Goal: Check status

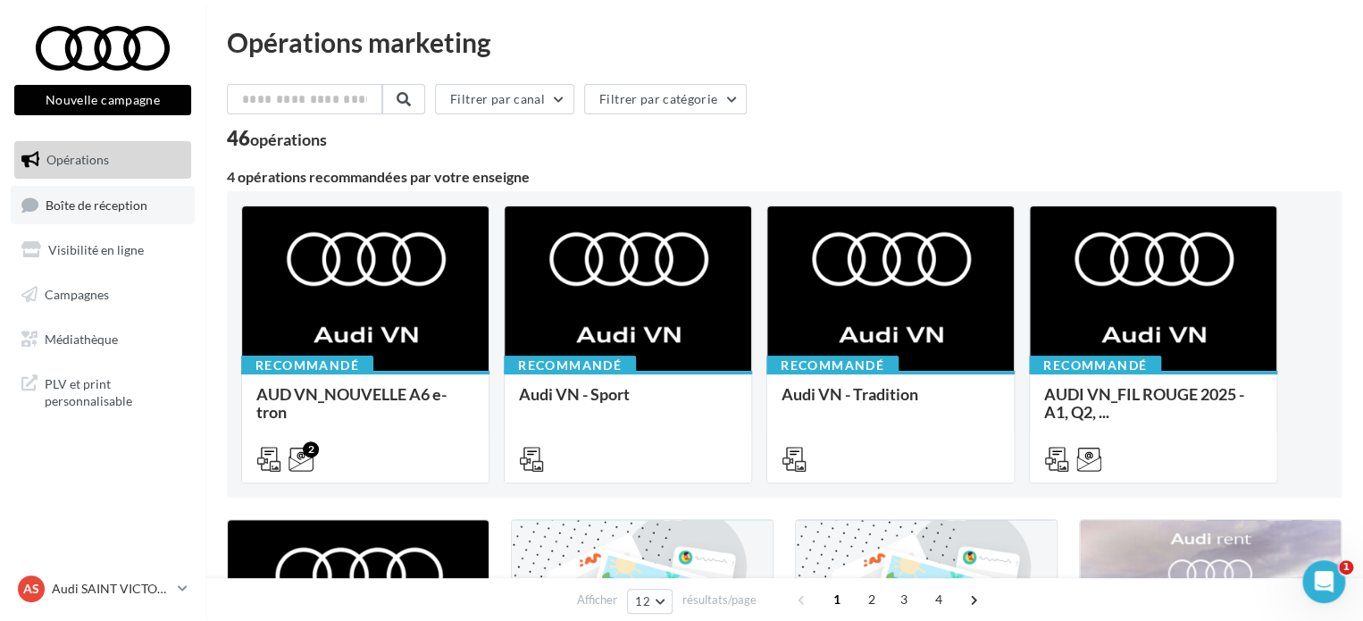
click at [110, 211] on span "Boîte de réception" at bounding box center [97, 203] width 102 height 15
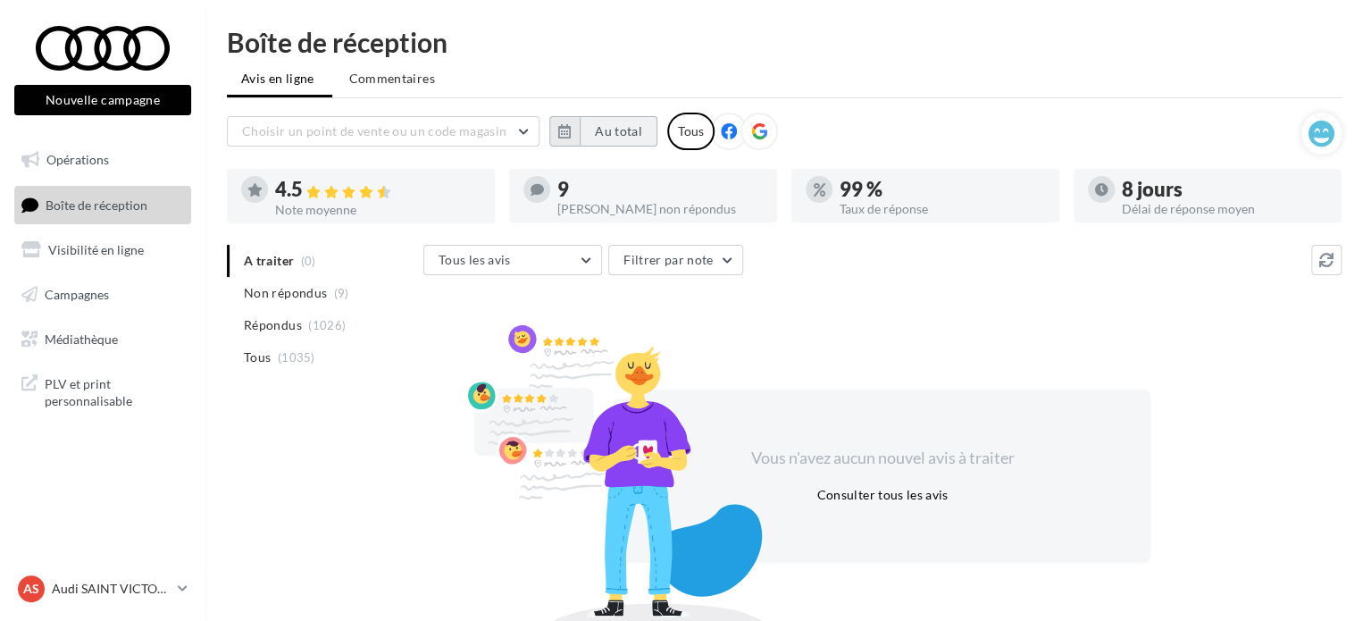
click at [630, 126] on button "Au total" at bounding box center [619, 131] width 78 height 30
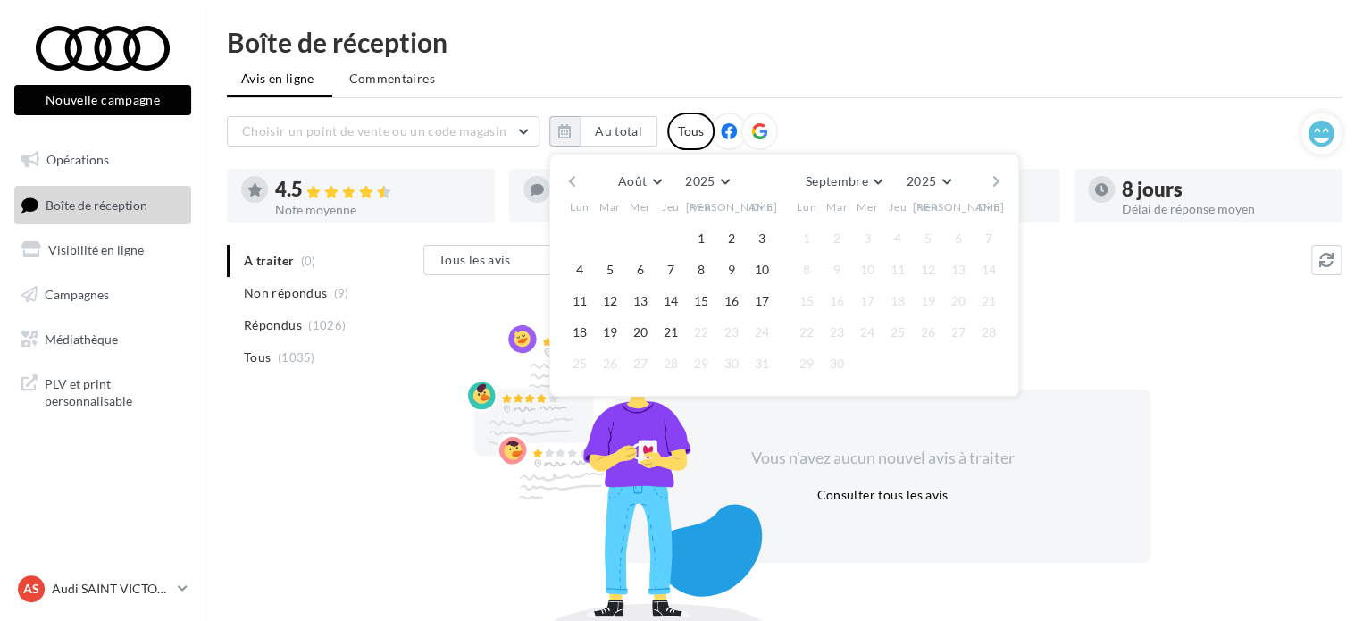
click at [575, 182] on button "button" at bounding box center [571, 181] width 15 height 25
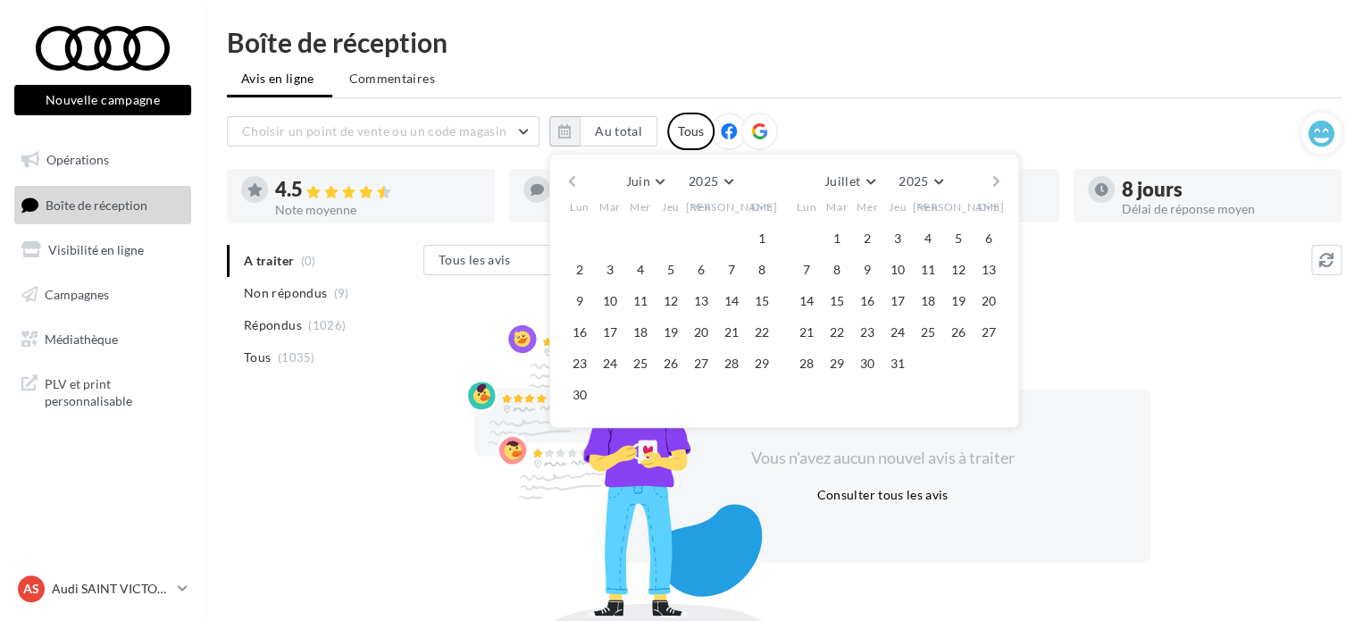
click at [575, 182] on button "button" at bounding box center [571, 181] width 15 height 25
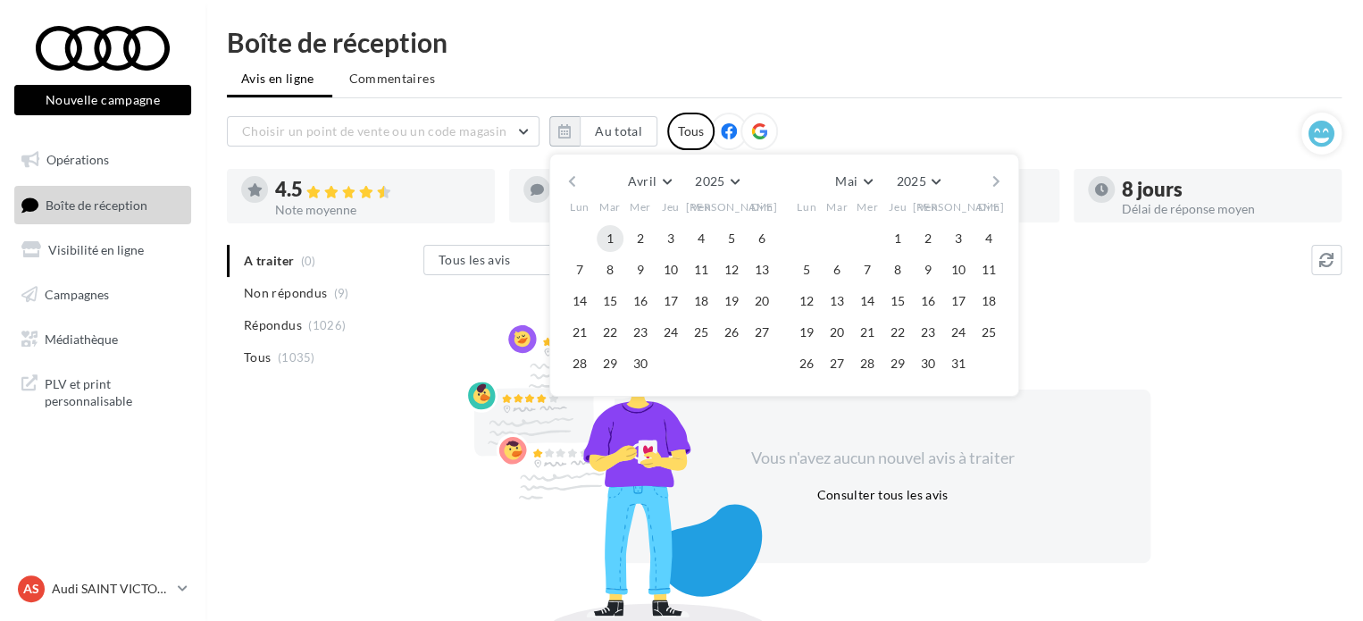
click at [607, 233] on button "1" at bounding box center [610, 238] width 27 height 27
click at [643, 369] on button "30" at bounding box center [640, 363] width 27 height 27
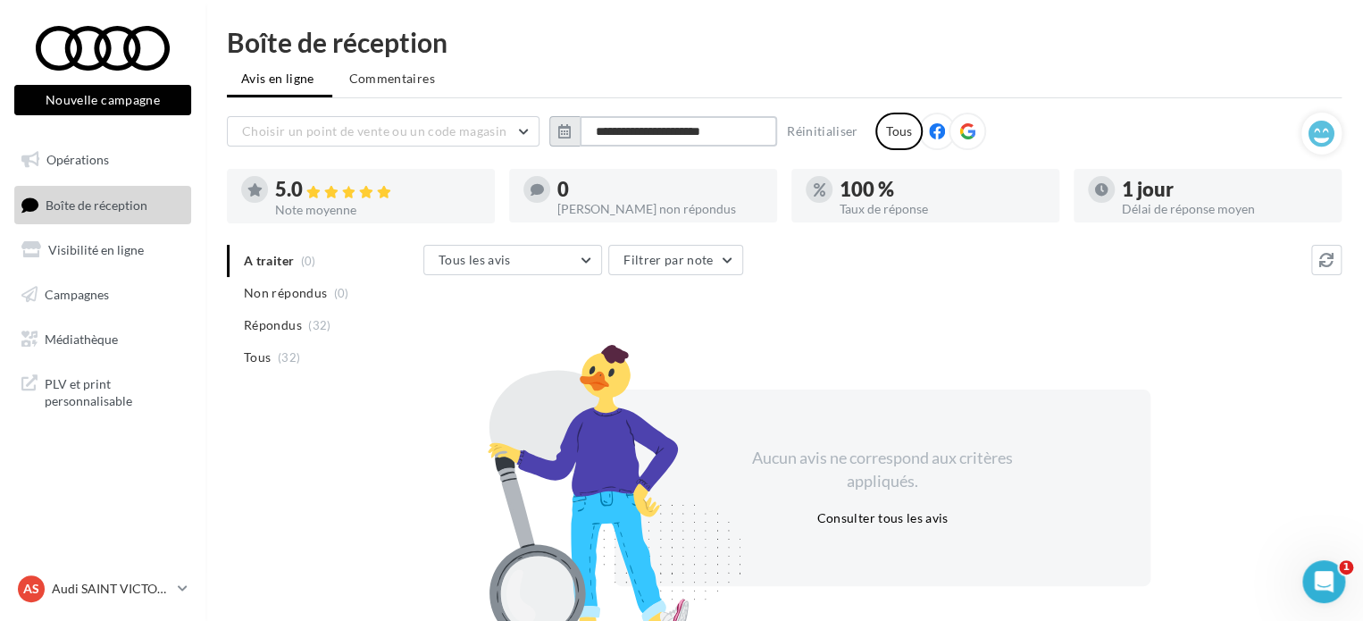
click at [625, 133] on input "**********" at bounding box center [678, 131] width 197 height 30
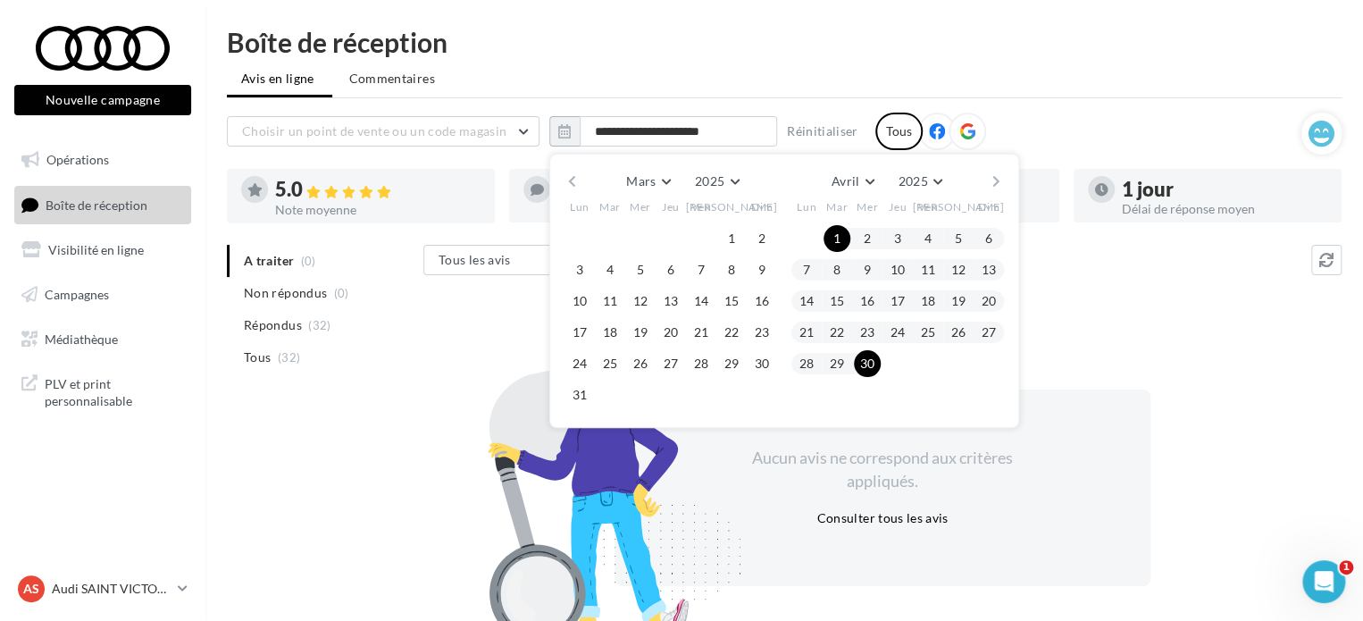
click at [993, 174] on button "button" at bounding box center [996, 181] width 15 height 25
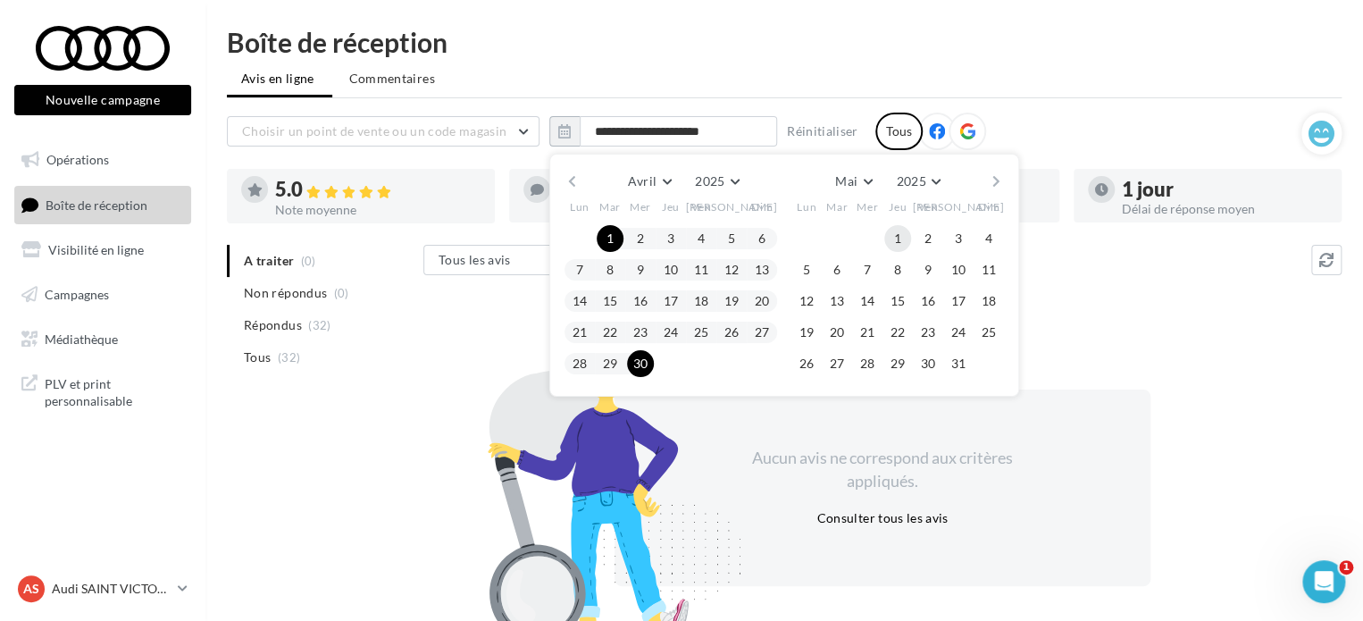
click at [891, 232] on button "1" at bounding box center [897, 238] width 27 height 27
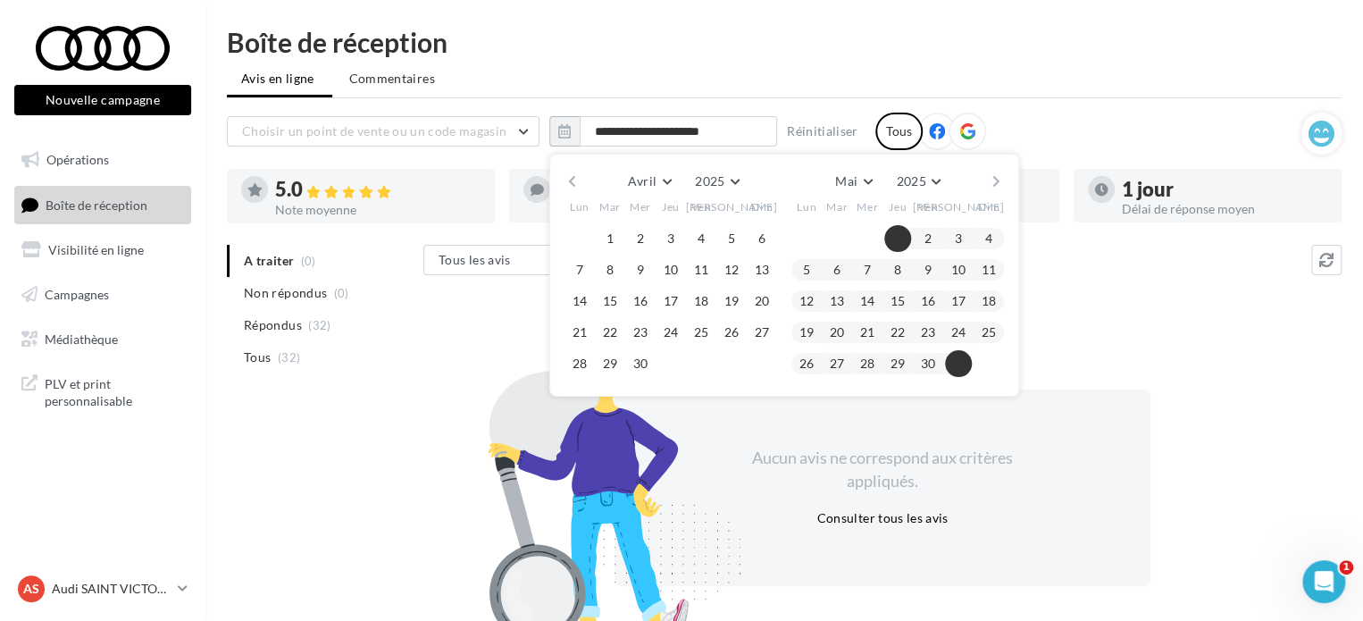
click at [956, 353] on button "31" at bounding box center [958, 363] width 27 height 27
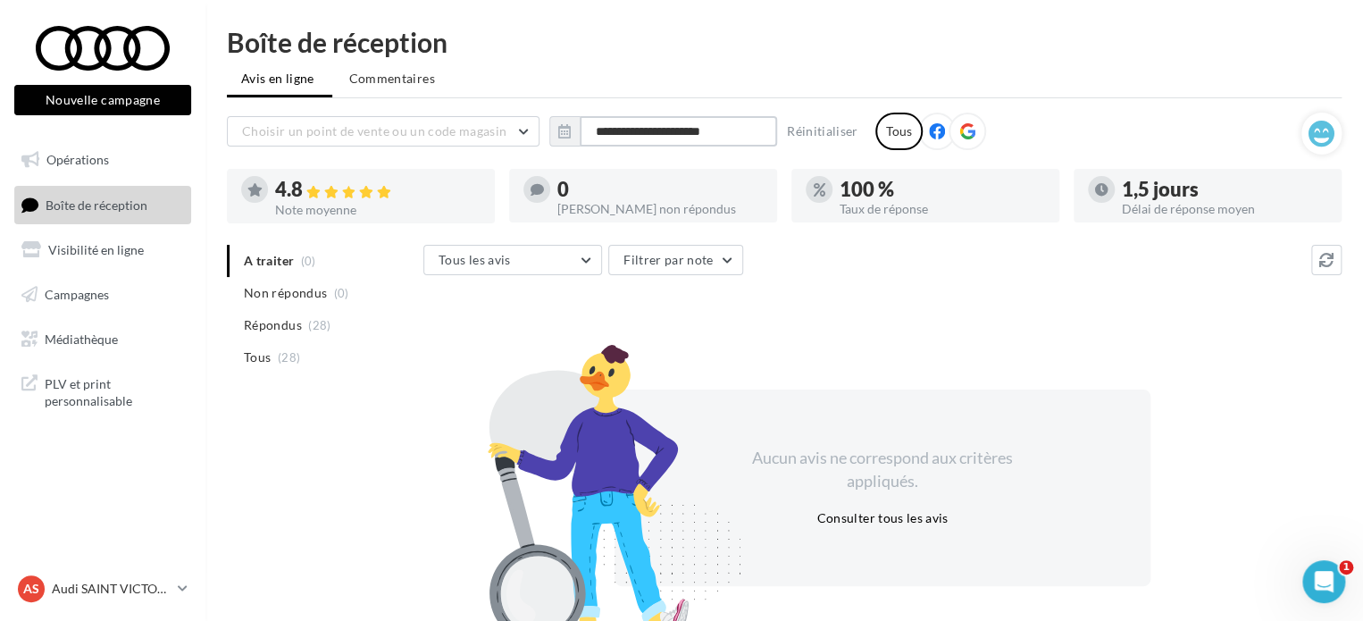
click at [682, 132] on input "**********" at bounding box center [678, 131] width 197 height 30
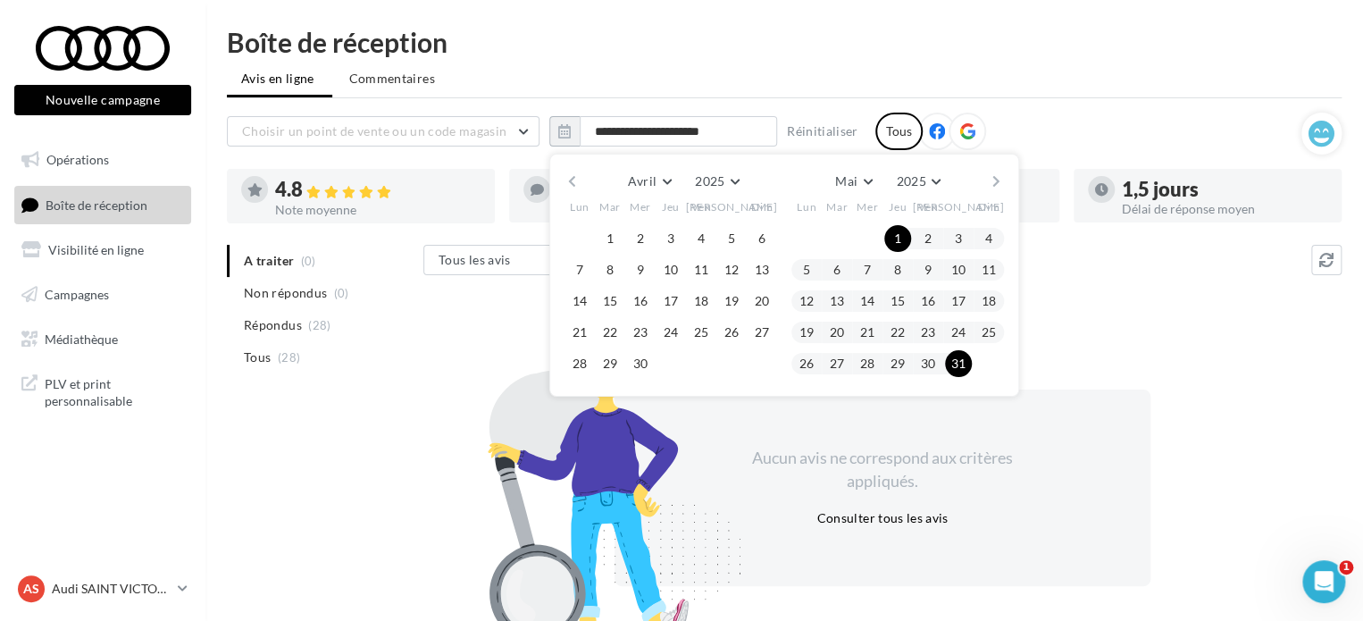
click at [1003, 186] on button "button" at bounding box center [996, 181] width 15 height 25
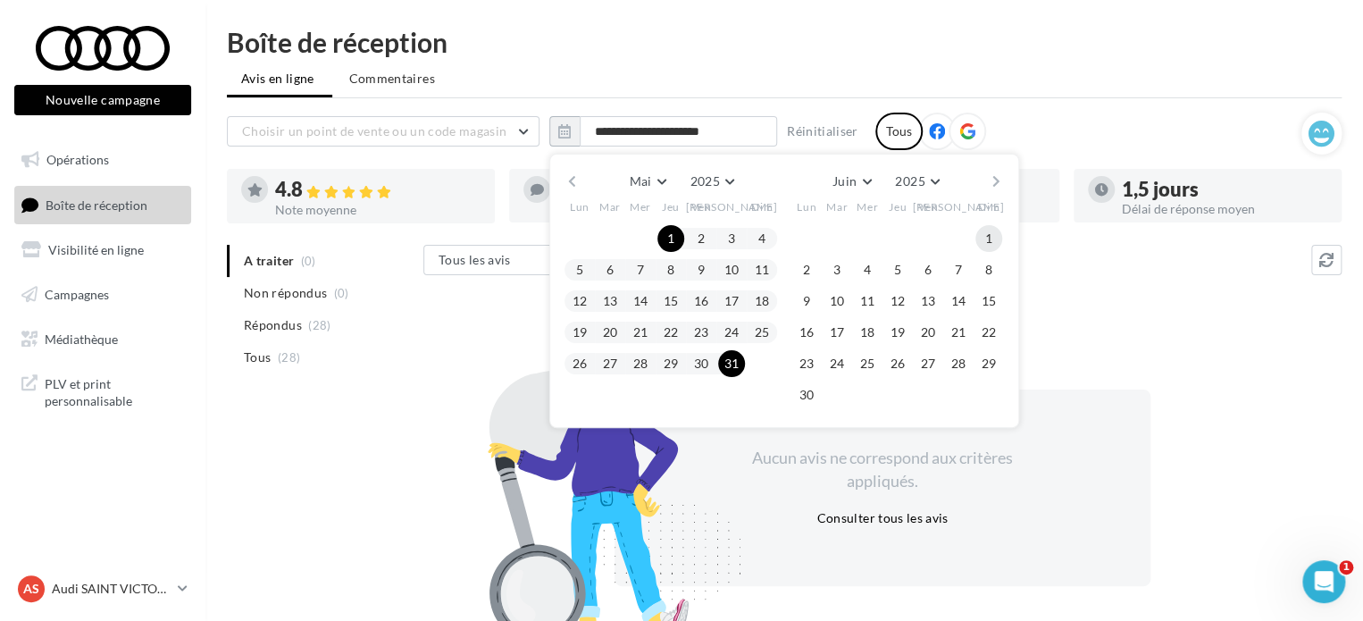
click at [990, 235] on button "1" at bounding box center [988, 238] width 27 height 27
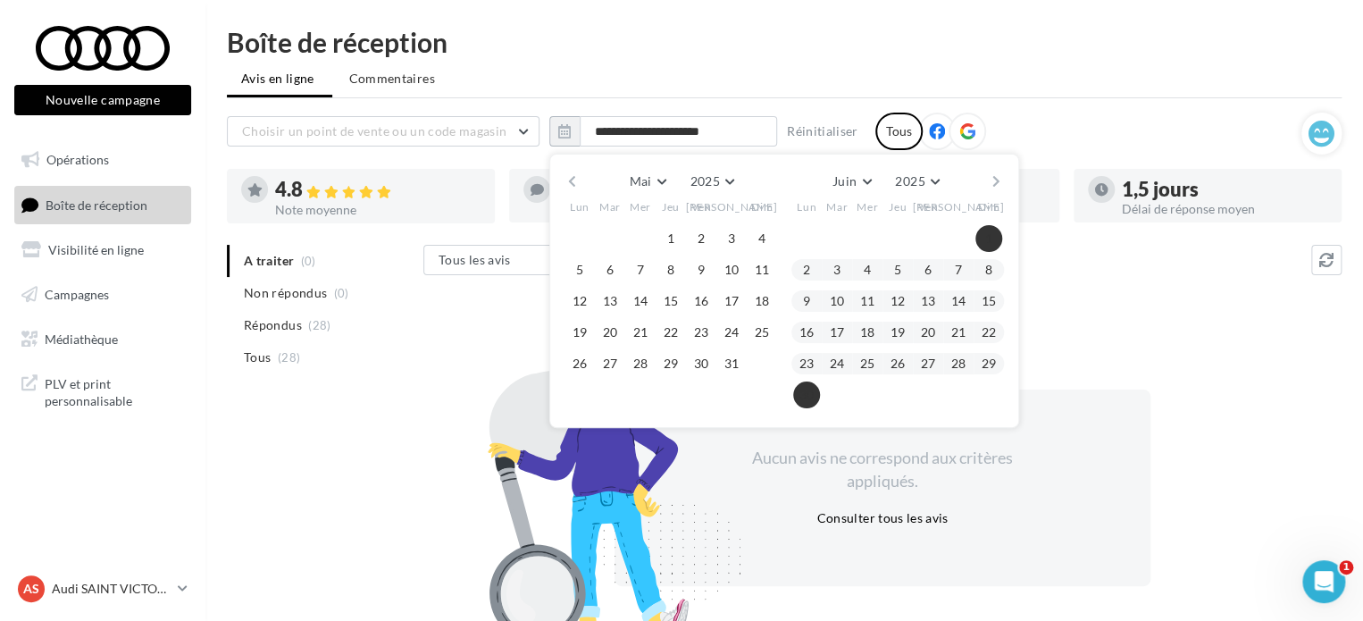
click at [793, 389] on button "30" at bounding box center [806, 394] width 27 height 27
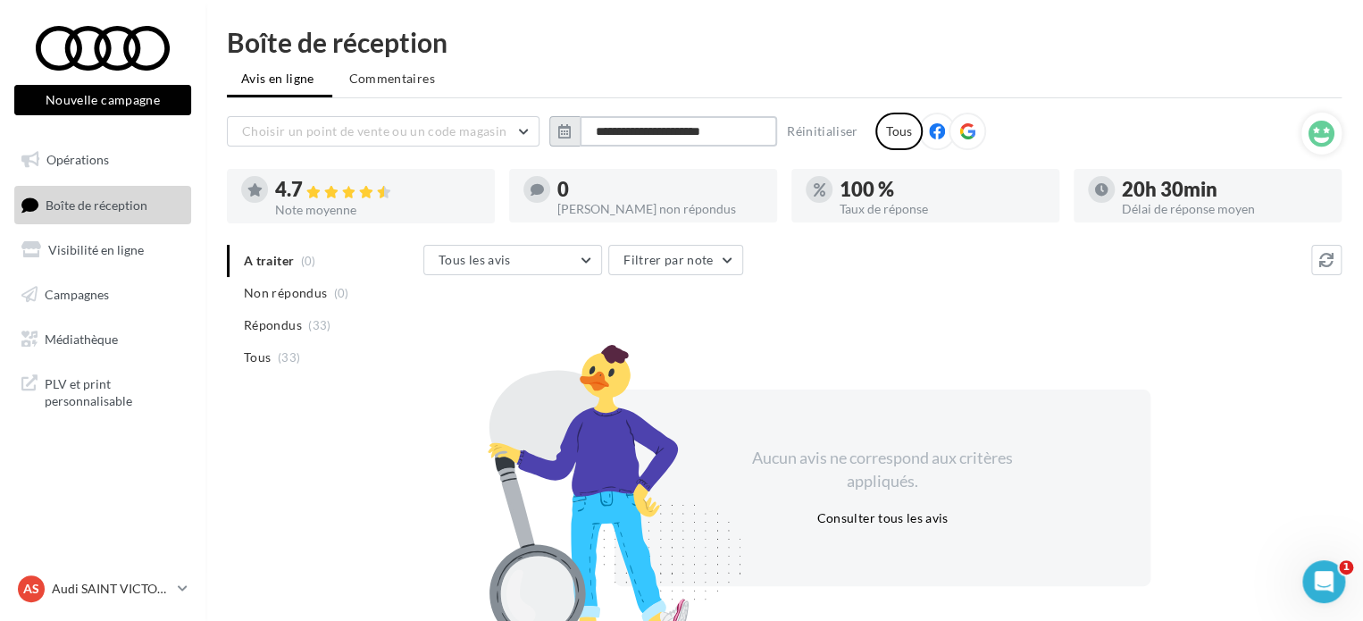
click at [713, 130] on input "**********" at bounding box center [678, 131] width 197 height 30
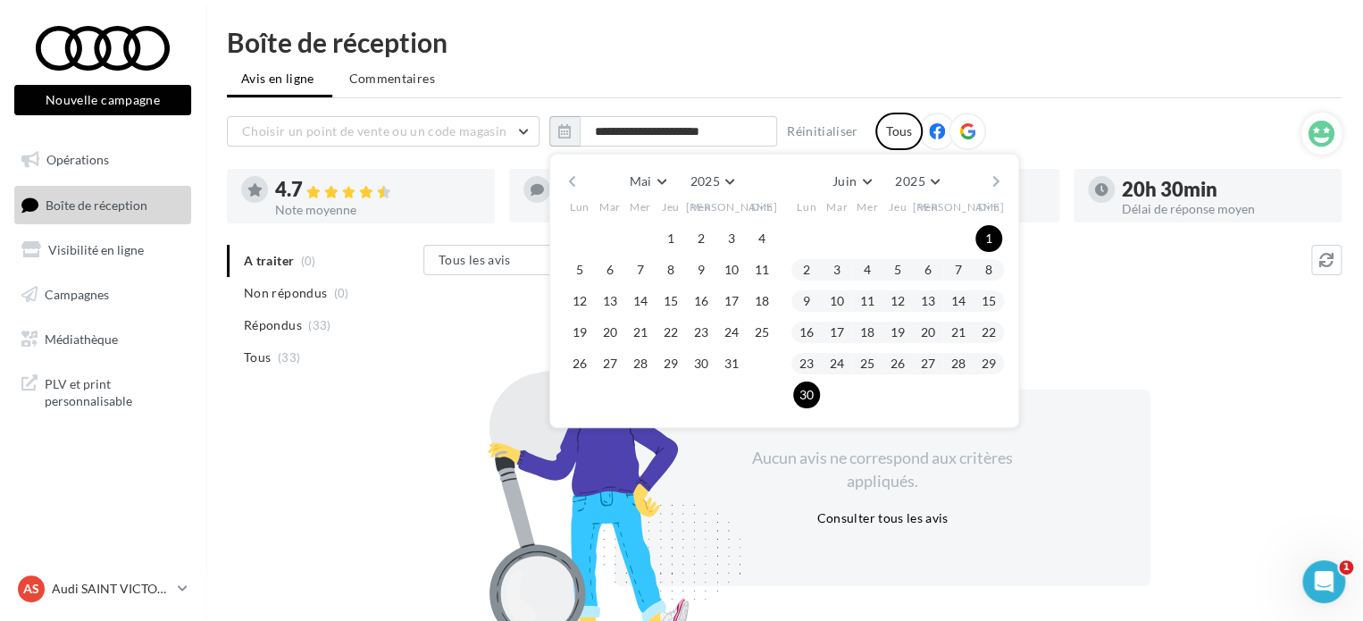
click at [997, 181] on button "button" at bounding box center [996, 181] width 15 height 25
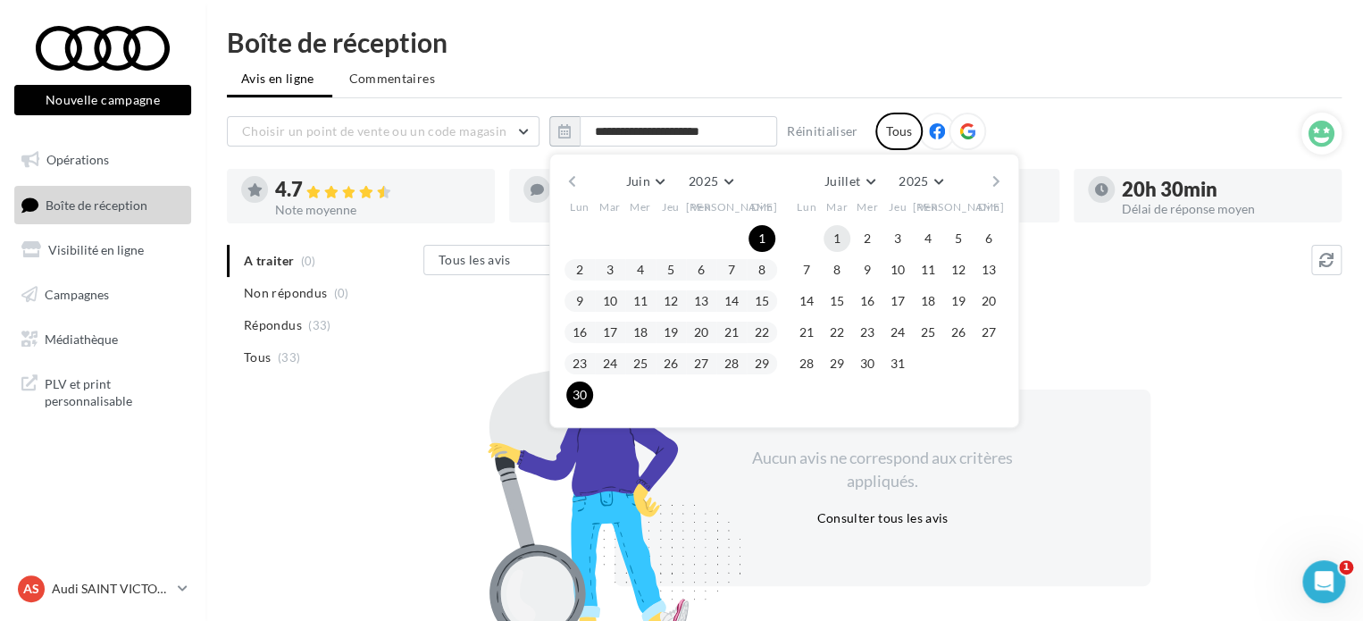
click at [829, 238] on button "1" at bounding box center [836, 238] width 27 height 27
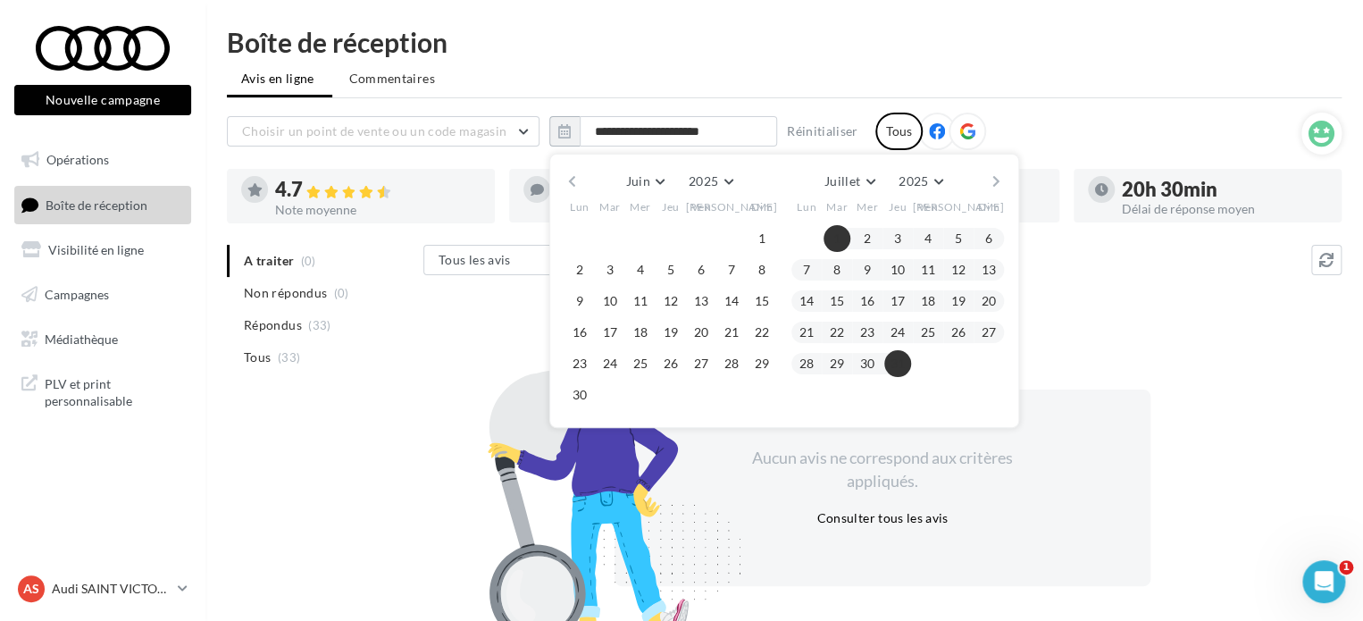
click at [907, 353] on button "31" at bounding box center [897, 363] width 27 height 27
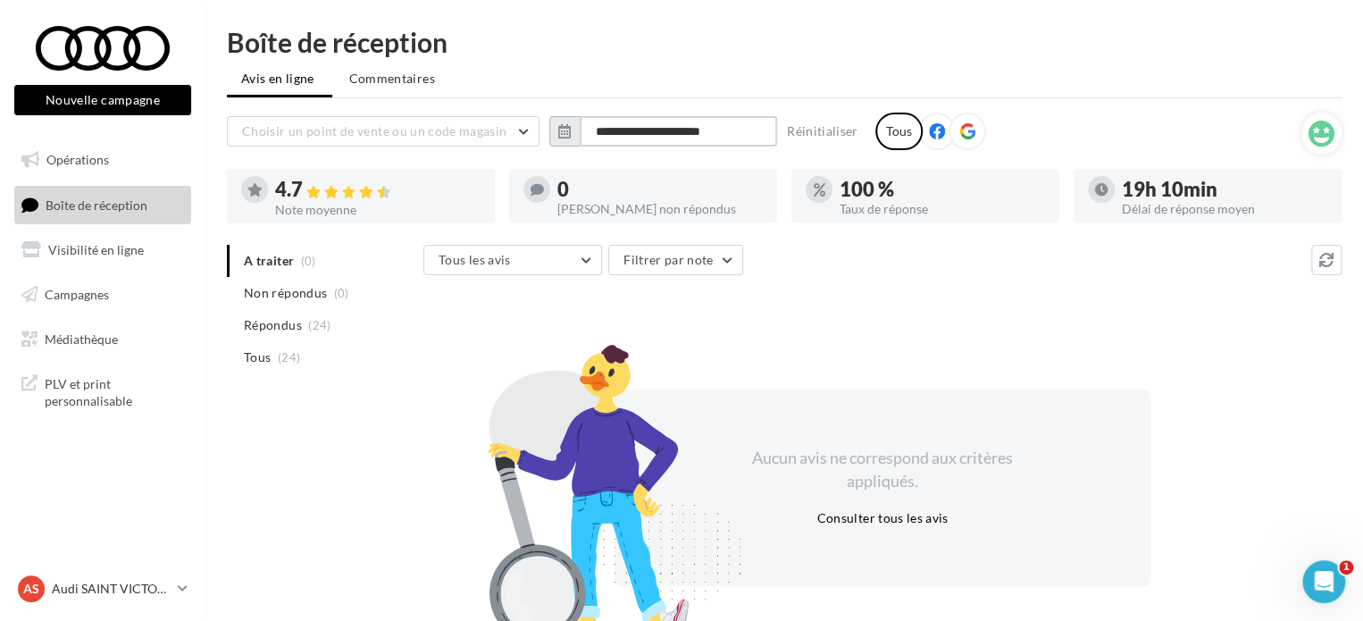
click at [722, 116] on input "**********" at bounding box center [678, 131] width 197 height 30
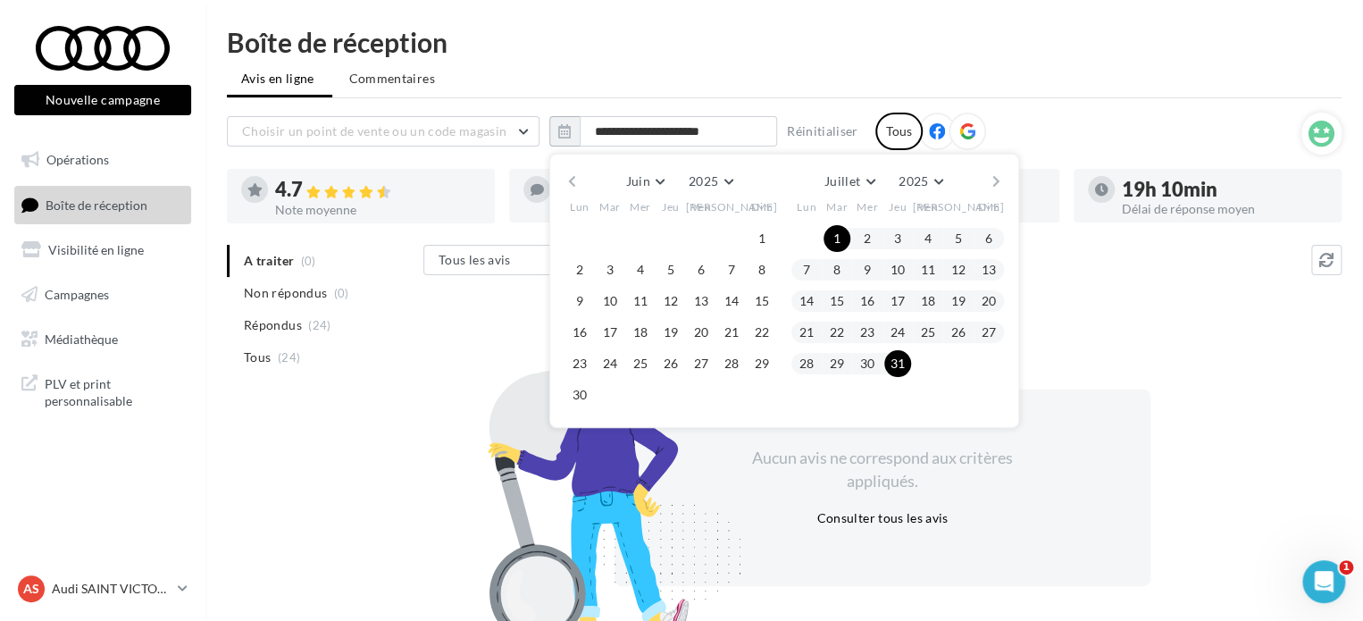
click at [997, 179] on button "button" at bounding box center [996, 181] width 15 height 25
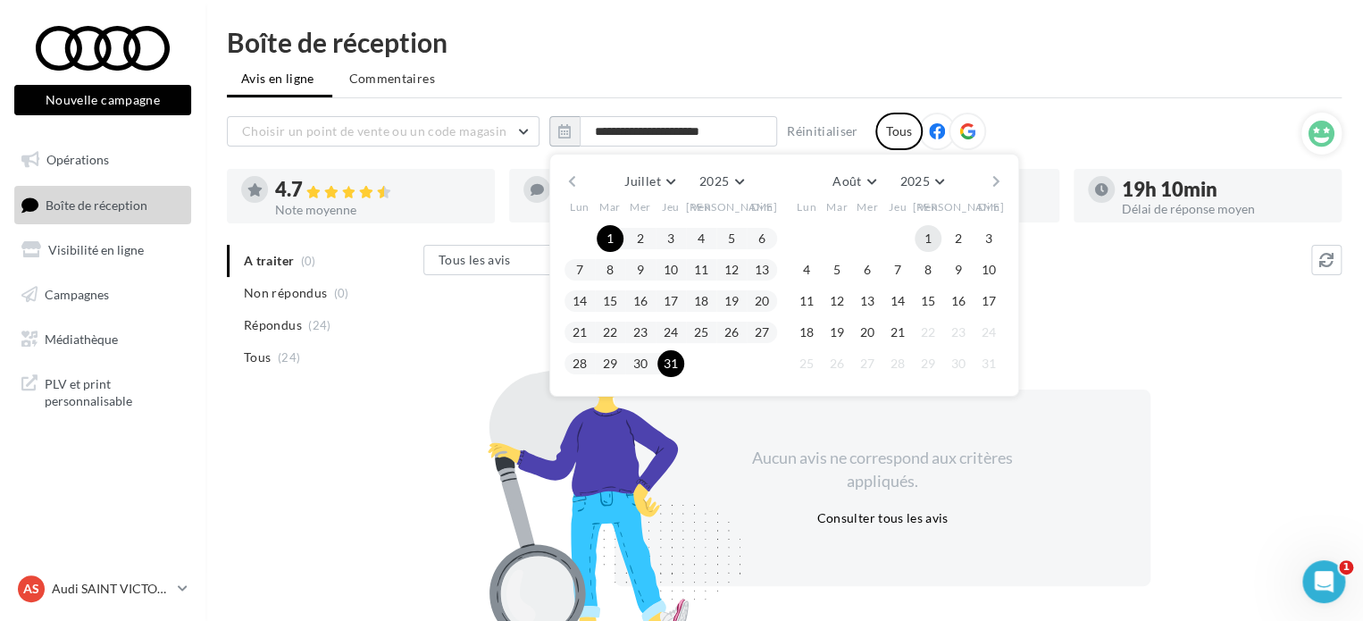
click at [921, 235] on button "1" at bounding box center [927, 238] width 27 height 27
click at [900, 321] on button "21" at bounding box center [897, 332] width 27 height 27
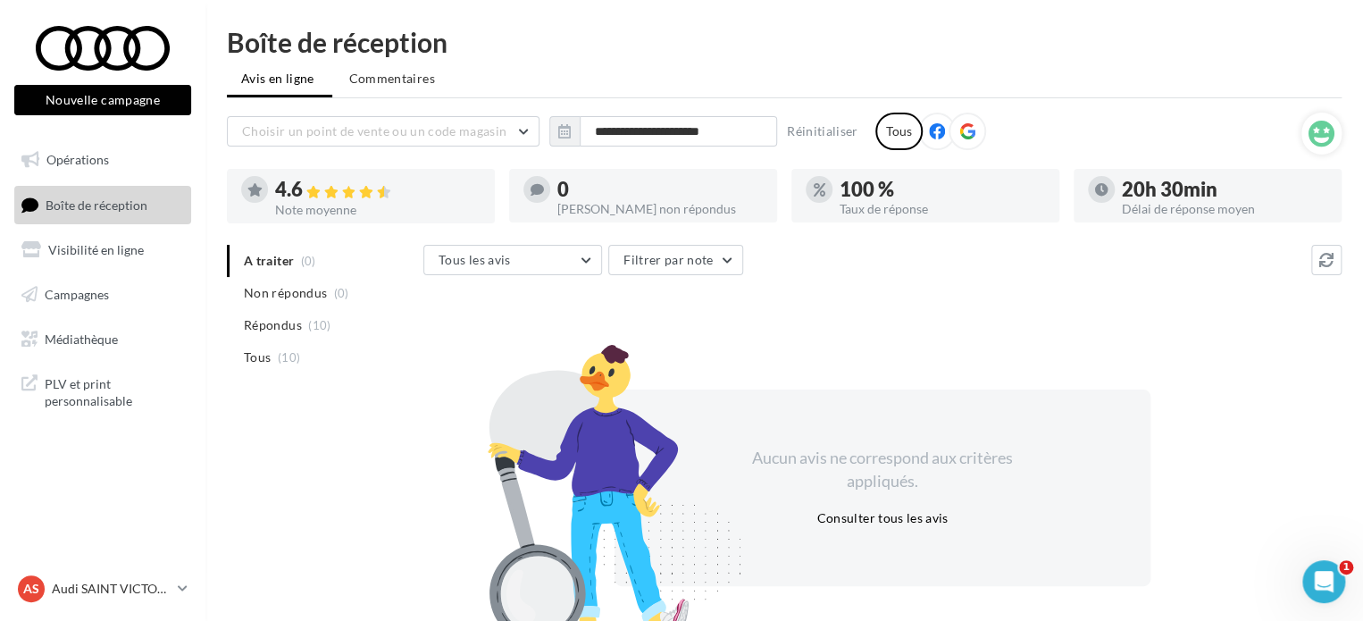
click at [958, 333] on div "Aucun avis ne correspond aux critères appliqués. Consulter tous les avis" at bounding box center [882, 487] width 918 height 310
